Goal: Check status: Check status

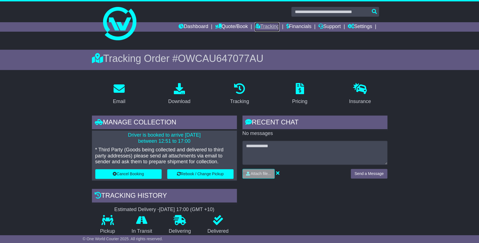
click at [269, 28] on link "Tracking" at bounding box center [267, 26] width 24 height 9
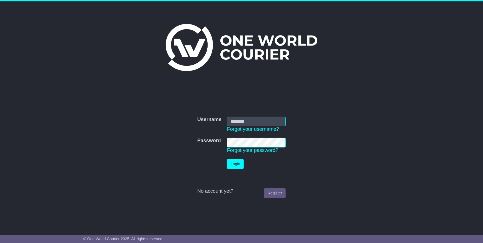
type input "**********"
click at [239, 160] on button "Login" at bounding box center [235, 164] width 17 height 10
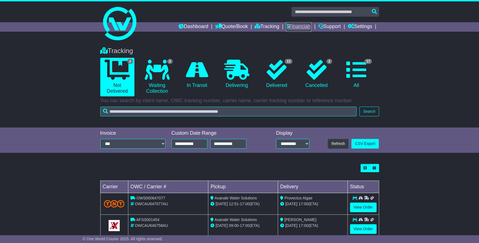
click at [290, 31] on link "Financials" at bounding box center [298, 26] width 25 height 9
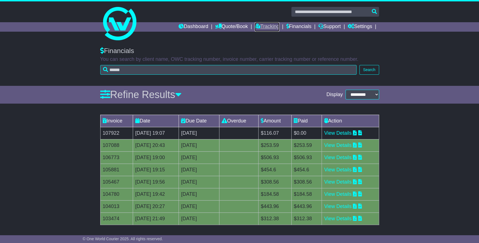
click at [264, 26] on link "Tracking" at bounding box center [267, 26] width 24 height 9
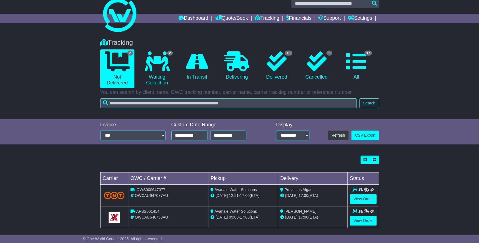
scroll to position [13, 0]
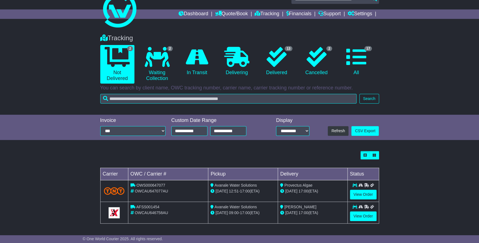
click at [359, 210] on td "View Order" at bounding box center [362, 213] width 31 height 22
click at [360, 215] on link "View Order" at bounding box center [363, 216] width 27 height 10
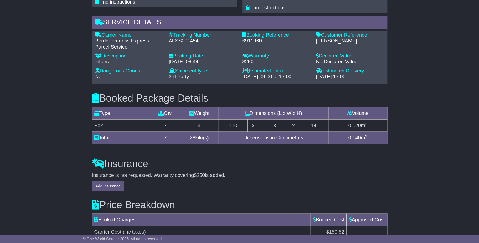
scroll to position [500, 0]
